Goal: Check status: Check status

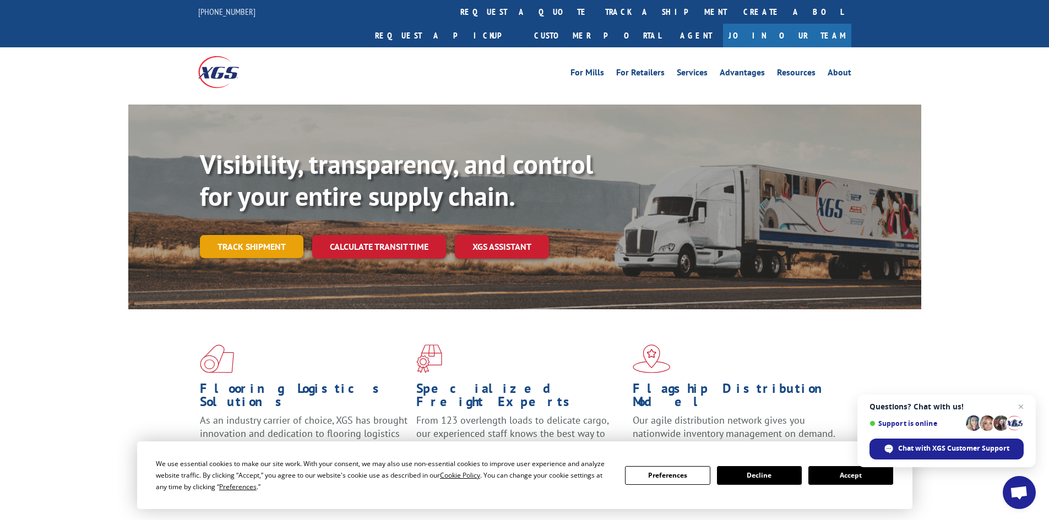
click at [265, 235] on link "Track shipment" at bounding box center [251, 246] width 103 height 23
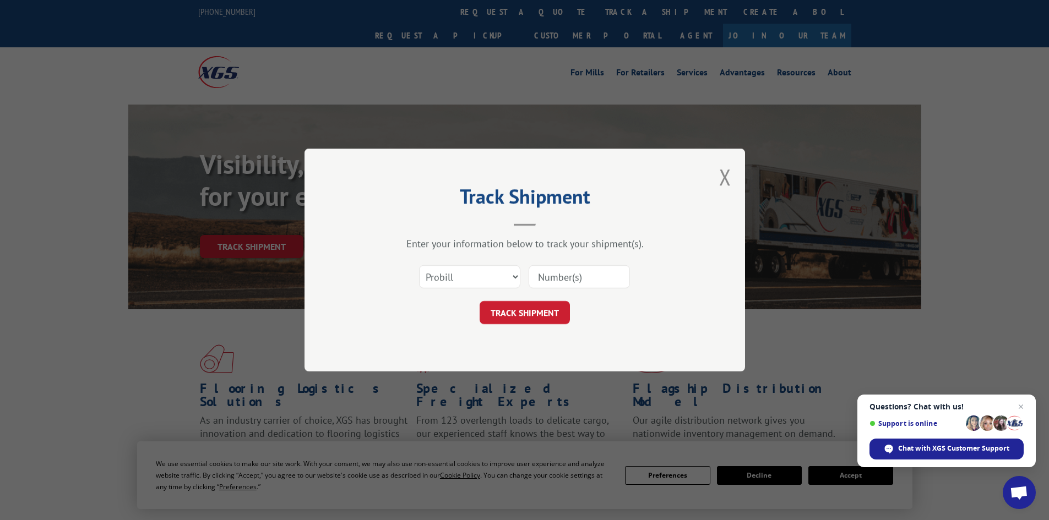
click at [581, 275] on input at bounding box center [578, 276] width 101 height 23
paste input "261325250826"
type input "261325250826"
click at [537, 311] on button "TRACK SHIPMENT" at bounding box center [524, 312] width 90 height 23
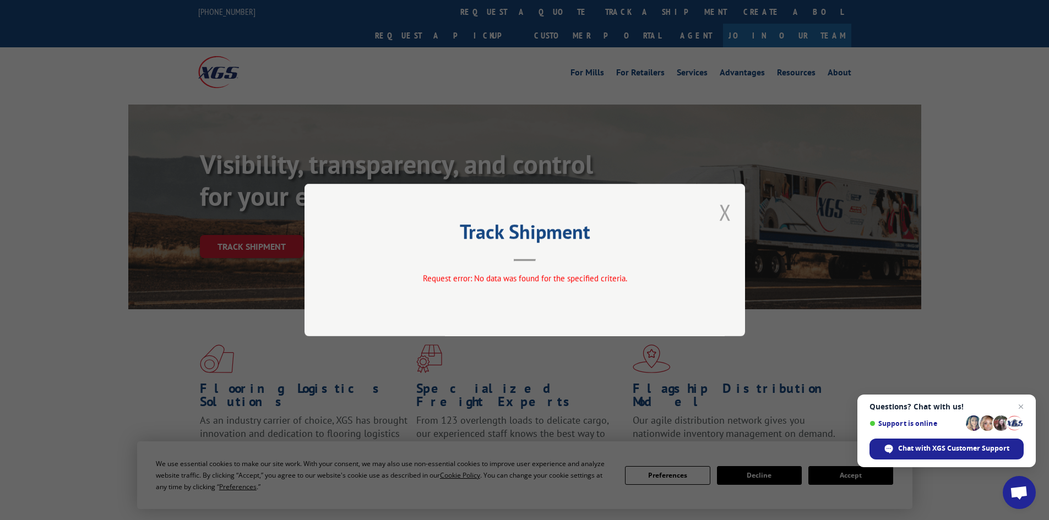
click at [724, 210] on button "Close modal" at bounding box center [725, 212] width 12 height 29
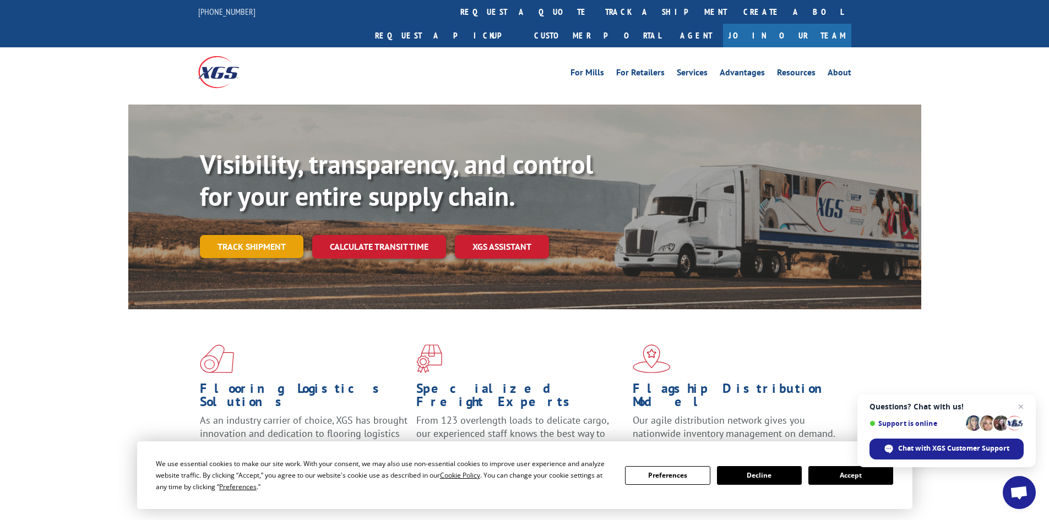
click at [291, 235] on link "Track shipment" at bounding box center [251, 246] width 103 height 23
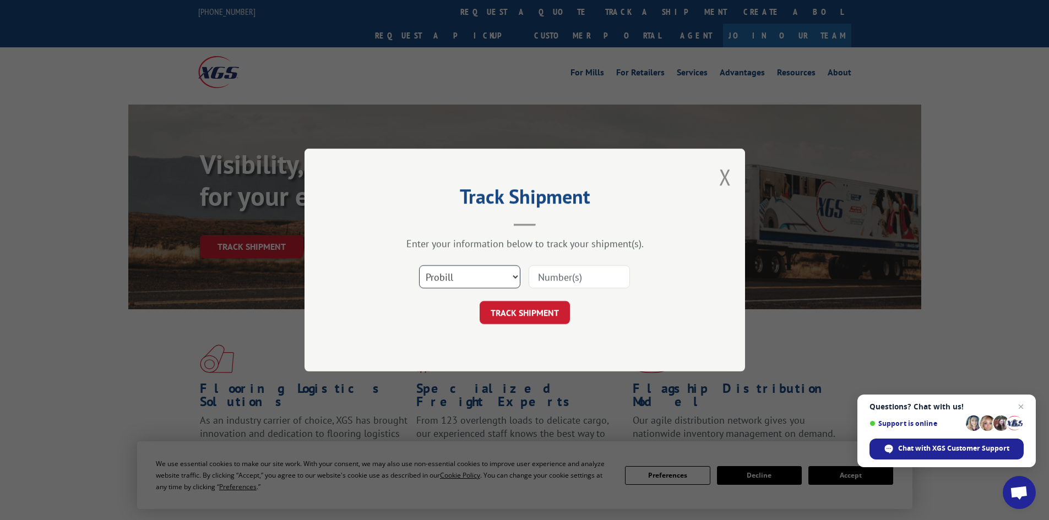
click at [449, 271] on select "Select category... Probill BOL PO" at bounding box center [469, 276] width 101 height 23
select select "bol"
click at [419, 265] on select "Select category... Probill BOL PO" at bounding box center [469, 276] width 101 height 23
click at [564, 274] on input at bounding box center [578, 276] width 101 height 23
paste input "440307"
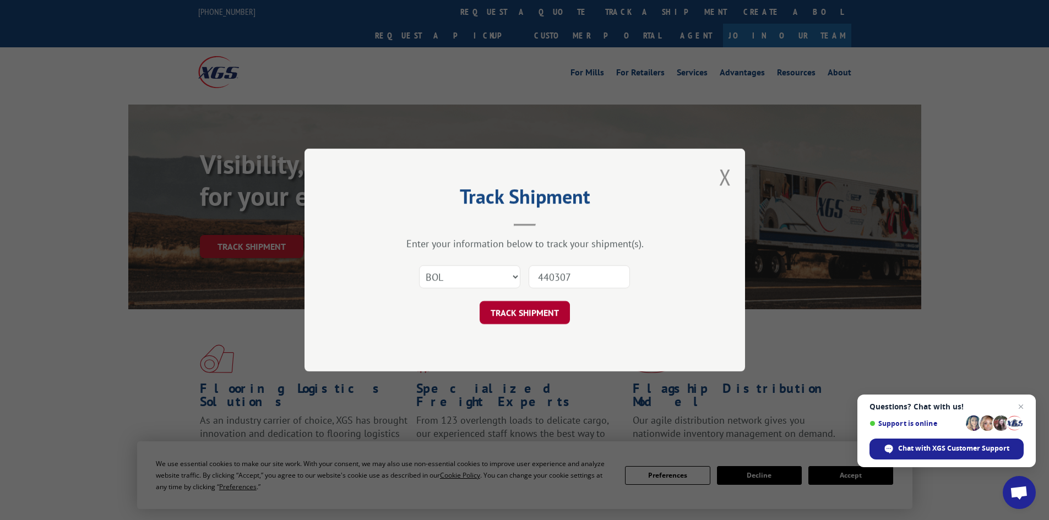
type input "440307"
click at [517, 305] on button "TRACK SHIPMENT" at bounding box center [524, 312] width 90 height 23
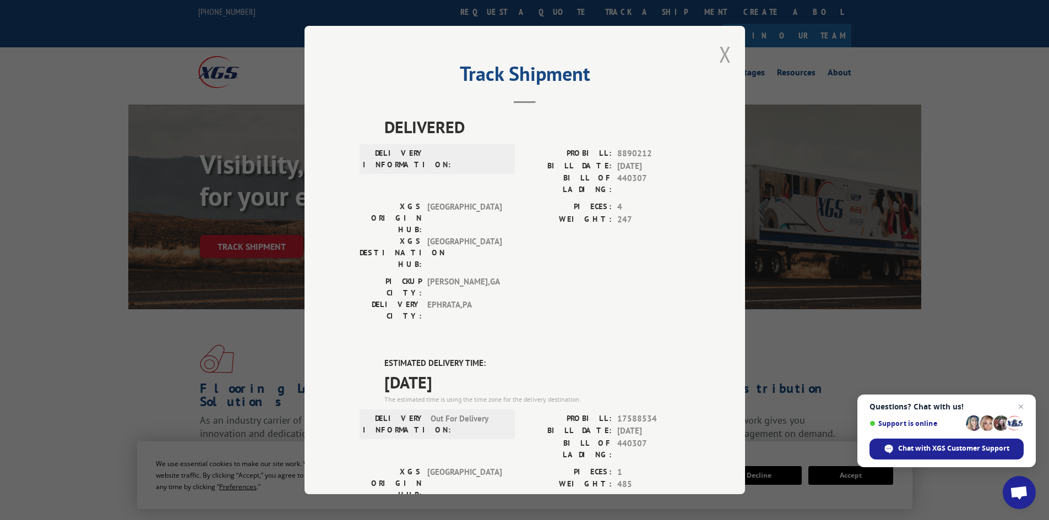
click at [719, 48] on button "Close modal" at bounding box center [725, 54] width 12 height 29
